Goal: Obtain resource: Obtain resource

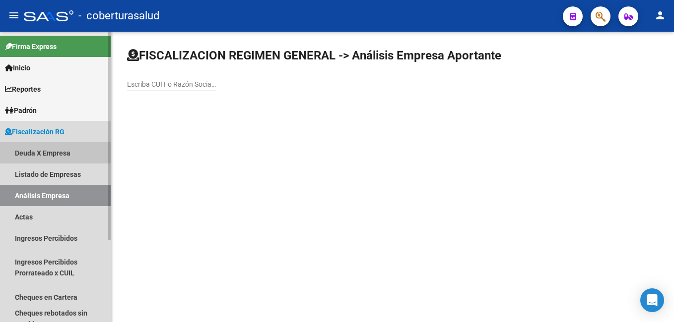
click at [27, 153] on link "Deuda X Empresa" at bounding box center [55, 152] width 111 height 21
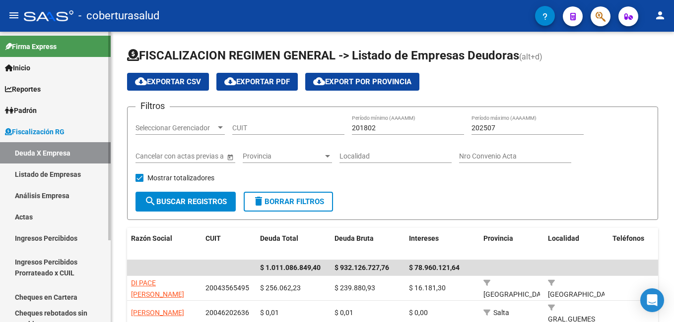
click at [39, 196] on link "Análisis Empresa" at bounding box center [55, 195] width 111 height 21
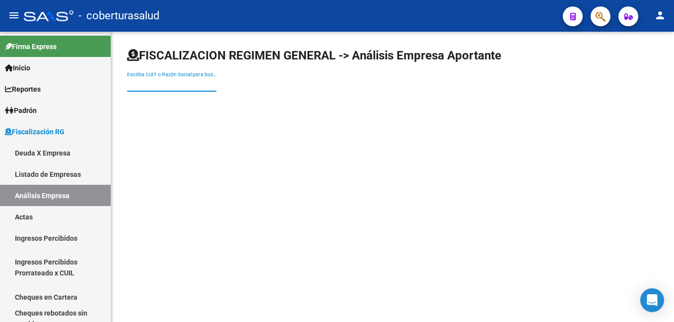
click at [134, 82] on input "Escriba CUIT o Razón Social para buscar" at bounding box center [171, 84] width 89 height 8
paste input "30712389598"
type input "30712389598"
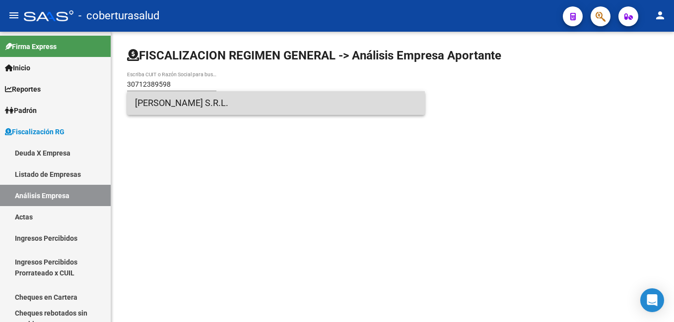
click at [163, 103] on span "[PERSON_NAME] S.R.L." at bounding box center [276, 103] width 282 height 24
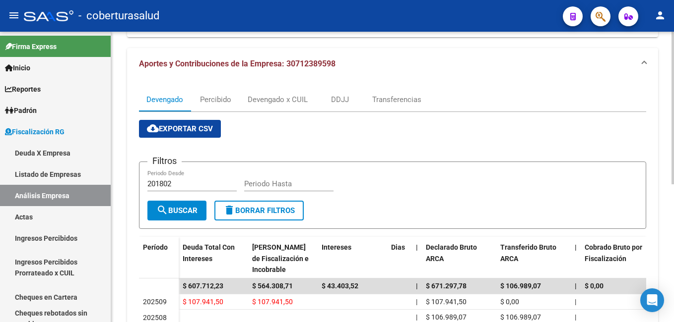
scroll to position [163, 0]
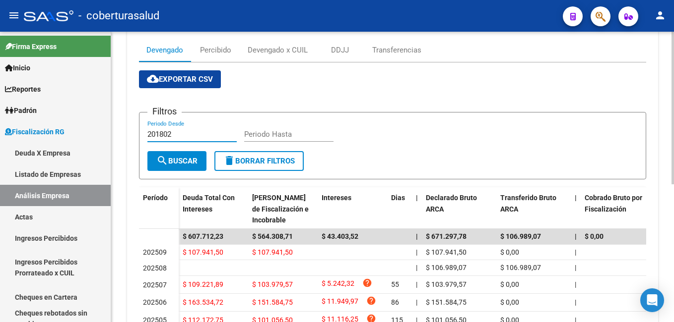
drag, startPoint x: 178, startPoint y: 135, endPoint x: 130, endPoint y: 138, distance: 47.8
click at [130, 138] on div "Devengado Percibido Devengado x CUIL DDJJ Transferencias cloud_download Exporta…" at bounding box center [392, 209] width 531 height 358
type input "202509"
click at [255, 133] on input "Periodo Hasta" at bounding box center [288, 134] width 89 height 9
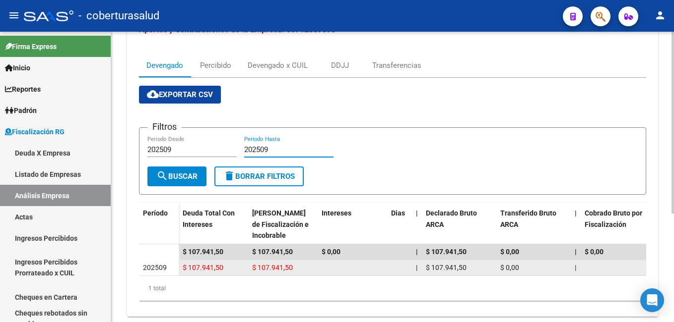
scroll to position [124, 0]
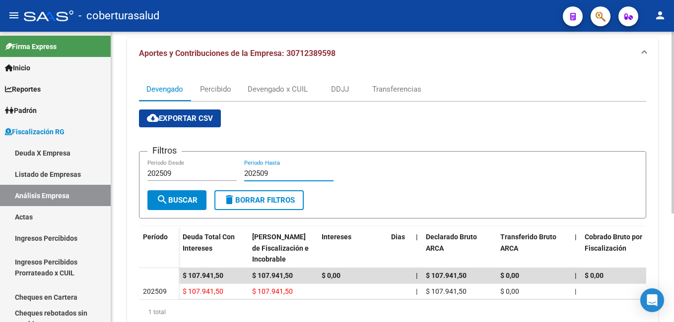
type input "202509"
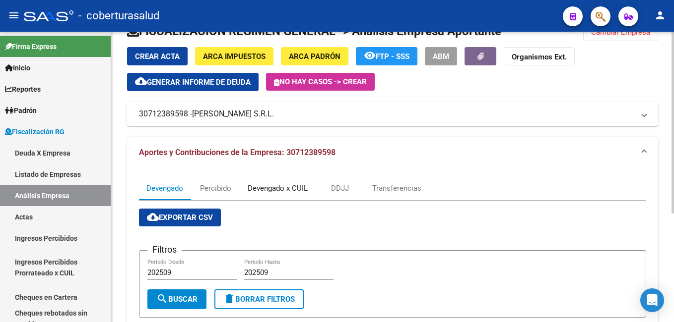
click at [258, 188] on div "Devengado x CUIL" at bounding box center [278, 188] width 60 height 11
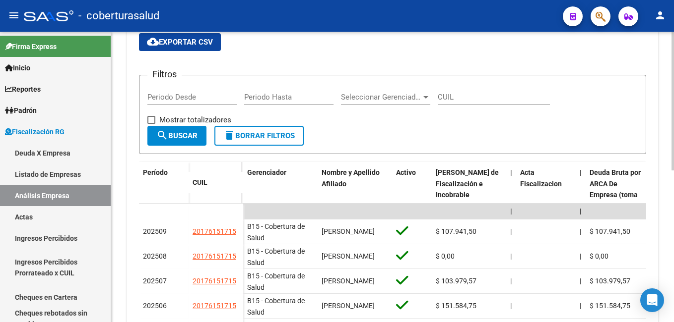
scroll to position [198, 0]
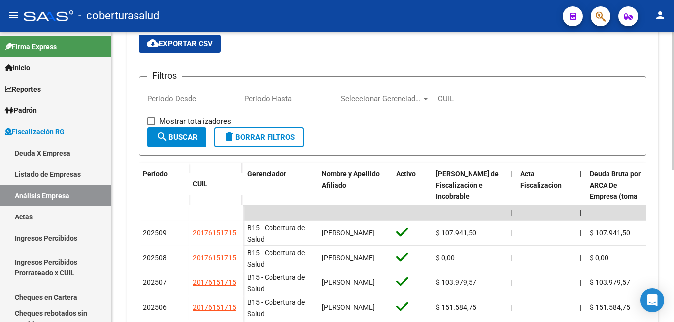
click at [167, 92] on div "Periodo Desde" at bounding box center [191, 95] width 89 height 21
type input "202509"
click at [266, 101] on input "Periodo Hasta" at bounding box center [288, 98] width 89 height 9
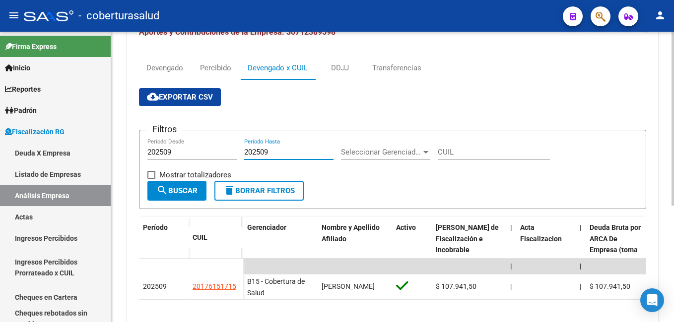
scroll to position [95, 0]
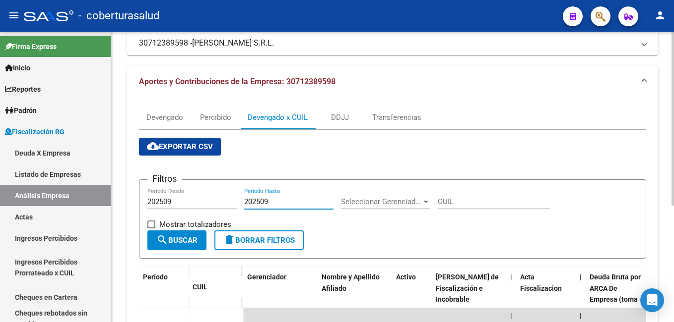
type input "202509"
click at [165, 147] on span "cloud_download Exportar CSV" at bounding box center [180, 146] width 66 height 9
